Goal: Transaction & Acquisition: Purchase product/service

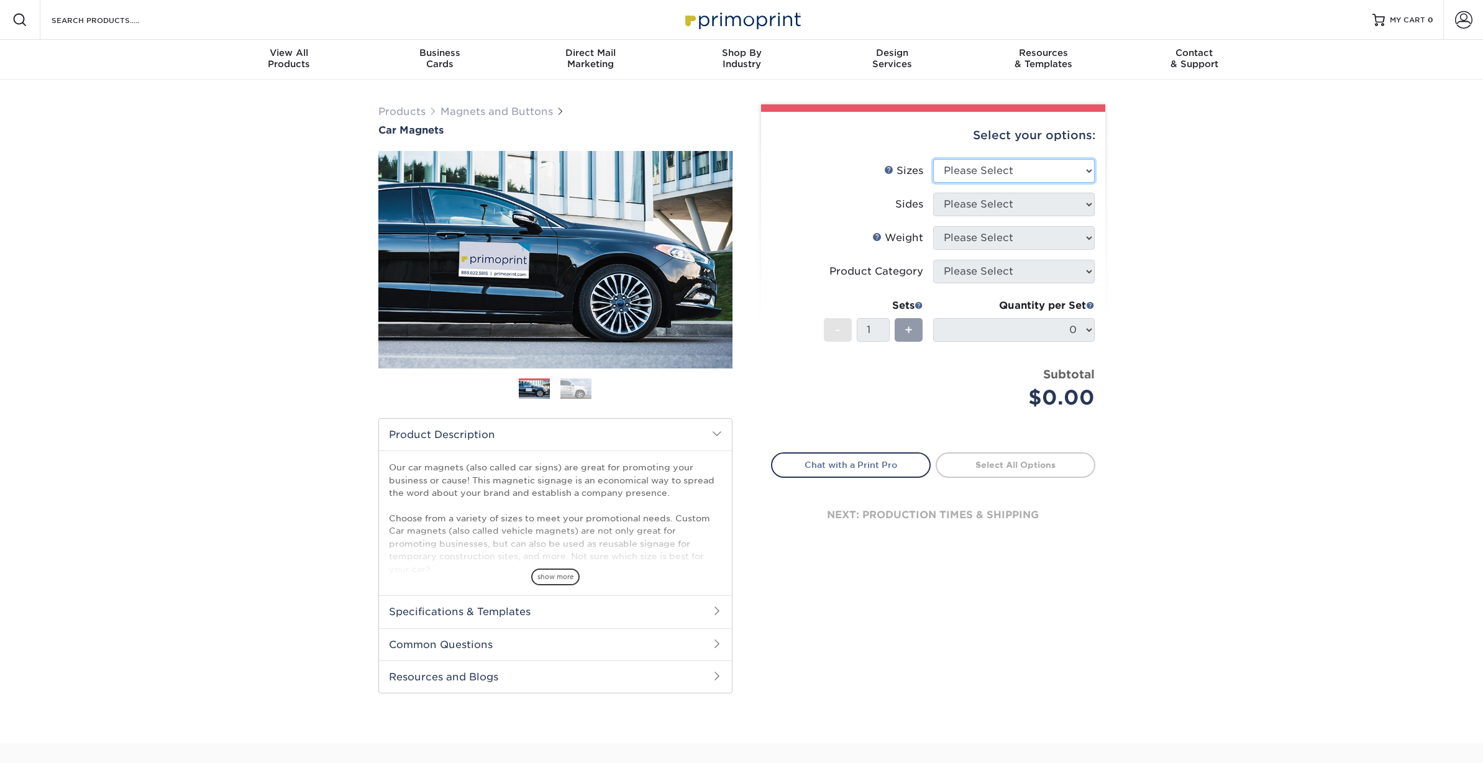
click at [980, 172] on select "Please Select 9" x 12" 9" x 18" 12" x 18" 12" x 24" 18" x 18" 18" x 24" 18" x 3…" at bounding box center [1014, 171] width 162 height 24
select select "12.00x18.00"
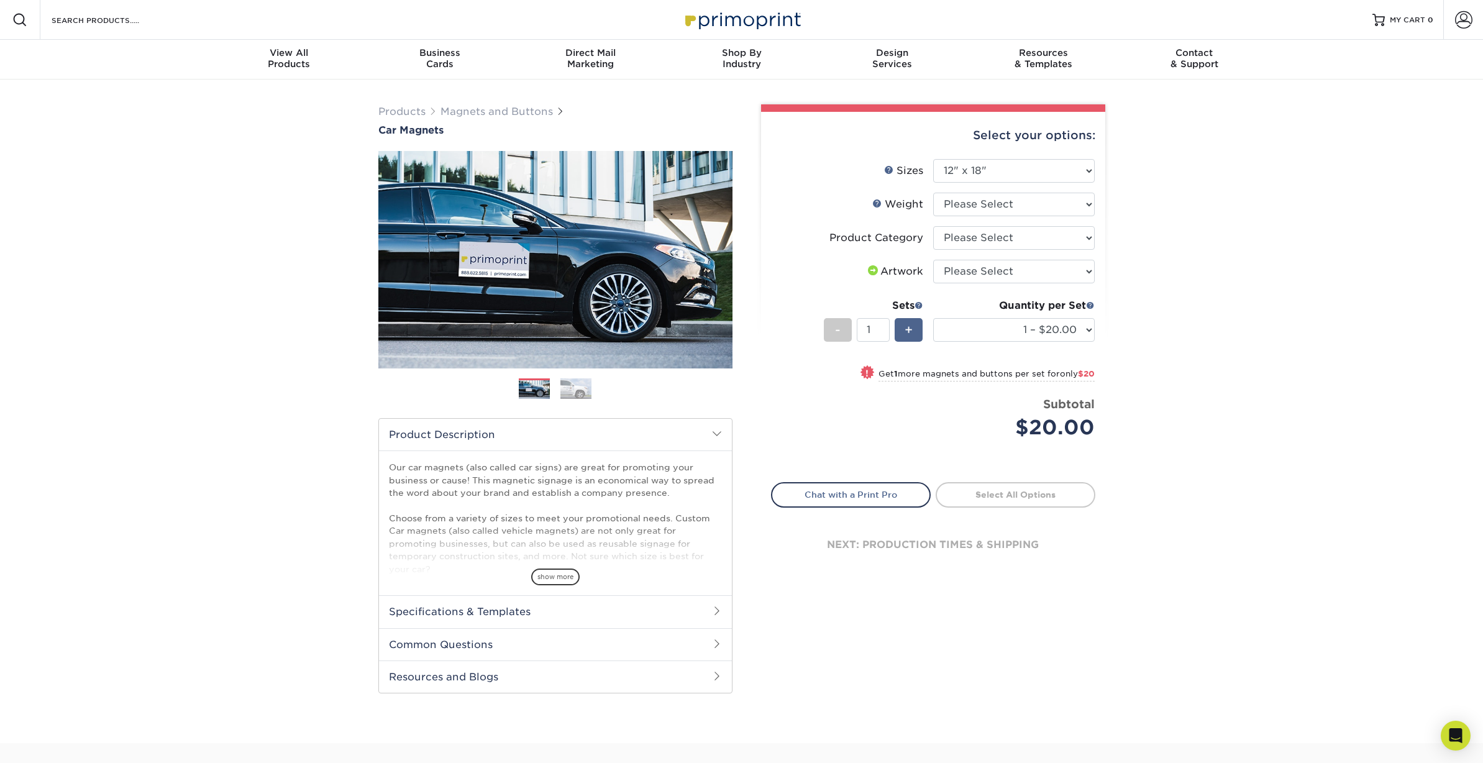
click at [901, 324] on div "+" at bounding box center [909, 330] width 28 height 24
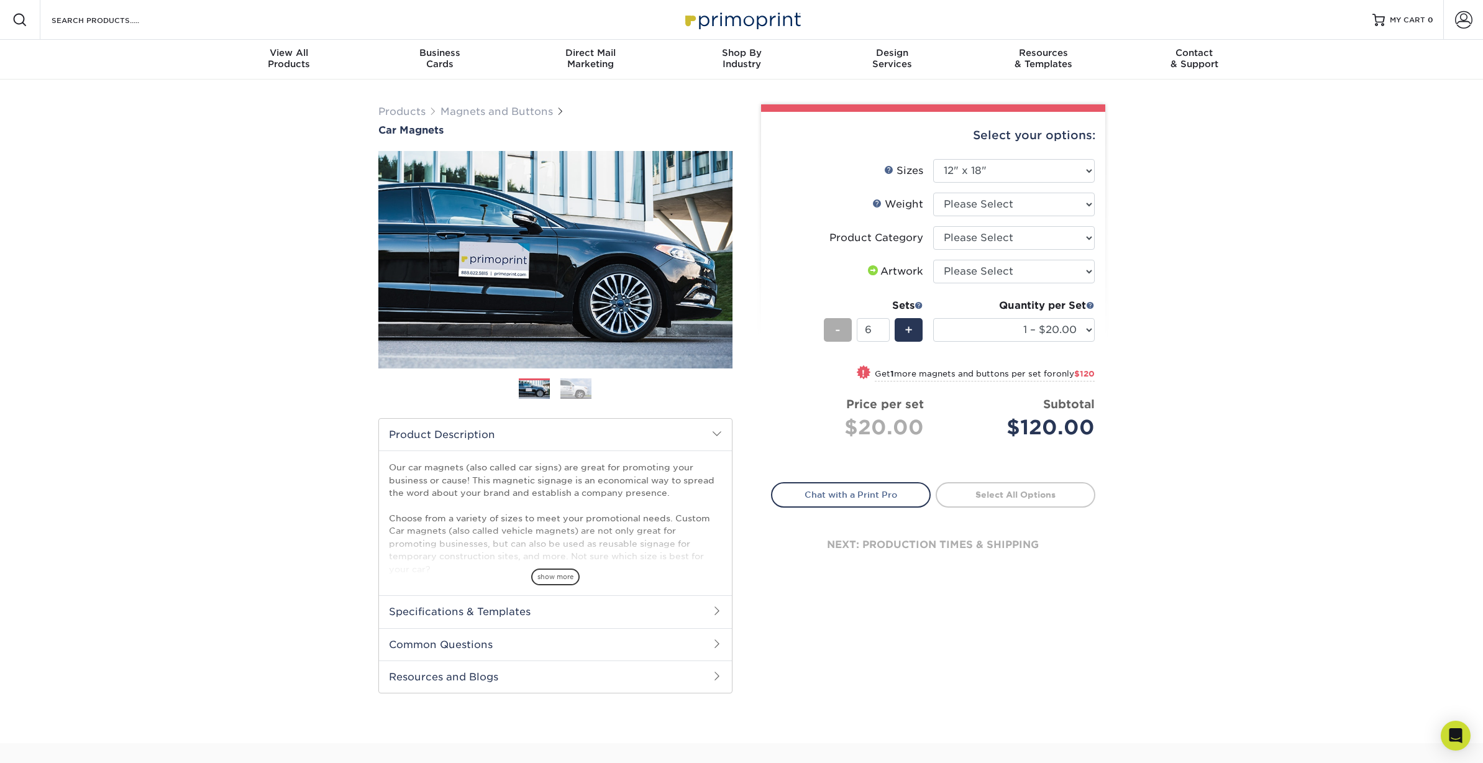
click at [834, 328] on div "-" at bounding box center [838, 330] width 28 height 24
click at [835, 328] on span "-" at bounding box center [838, 330] width 6 height 19
click at [834, 328] on div "-" at bounding box center [838, 330] width 28 height 24
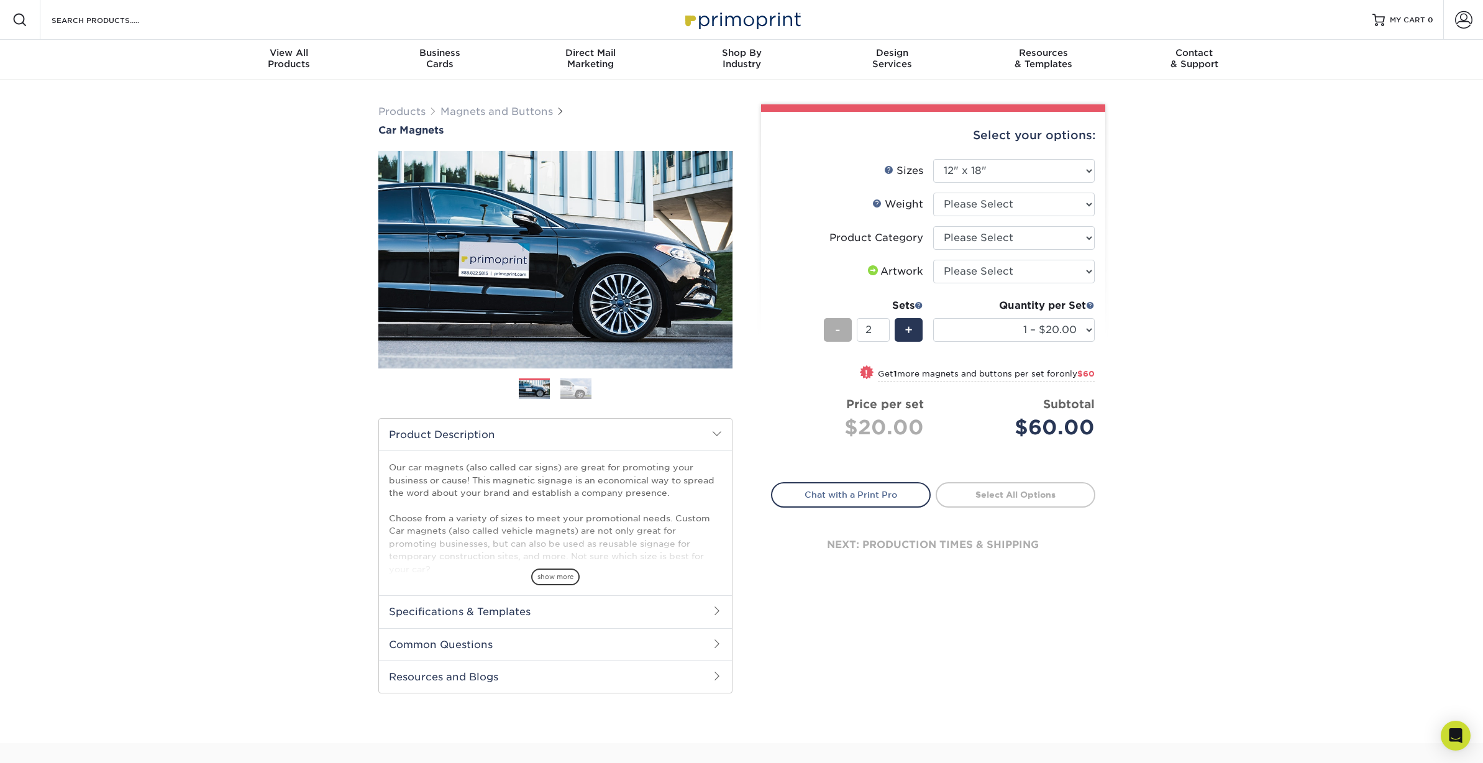
type input "1"
click at [835, 328] on span "-" at bounding box center [838, 330] width 6 height 19
select select "6 – $119.00"
click at [1144, 386] on div "Products Magnets and Buttons Car Magnets" at bounding box center [741, 411] width 1483 height 663
